Goal: Navigation & Orientation: Find specific page/section

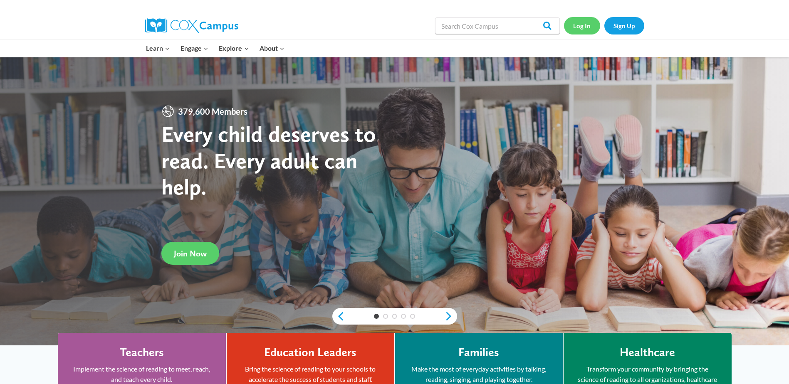
click at [586, 31] on link "Log In" at bounding box center [582, 25] width 36 height 17
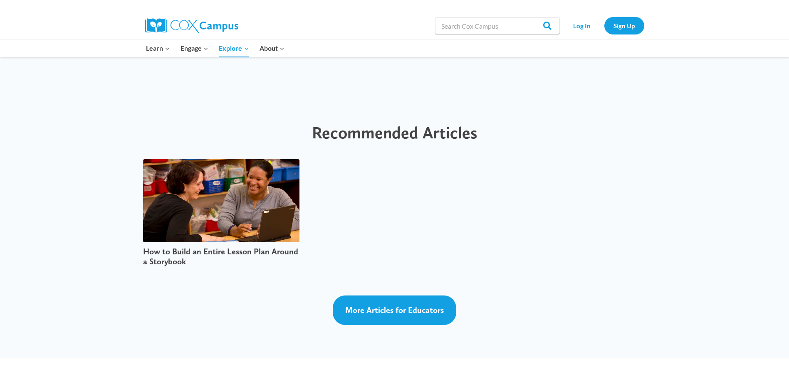
scroll to position [2162, 0]
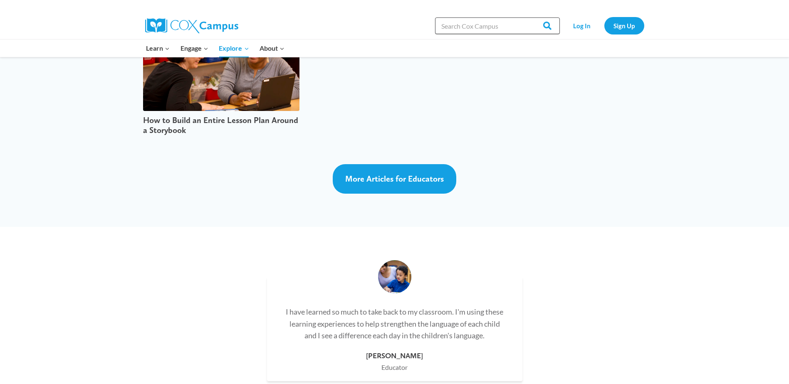
click at [514, 27] on input "Search in [URL][DOMAIN_NAME]" at bounding box center [497, 25] width 125 height 17
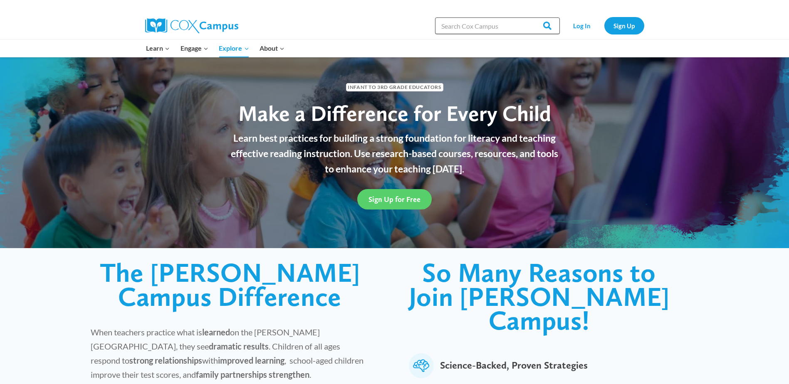
scroll to position [0, 0]
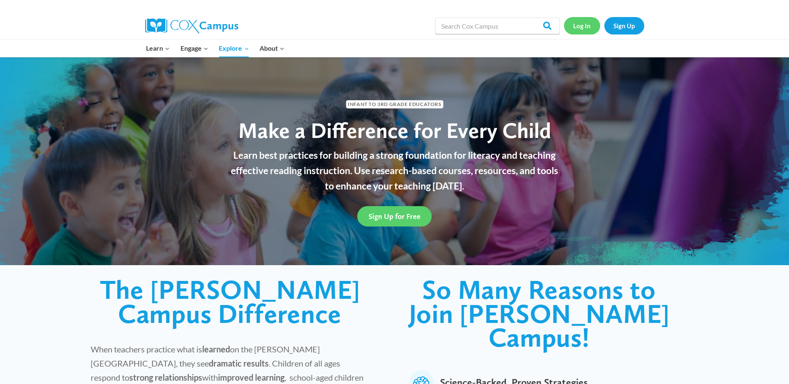
click at [580, 31] on link "Log In" at bounding box center [582, 25] width 36 height 17
